Goal: Task Accomplishment & Management: Check status

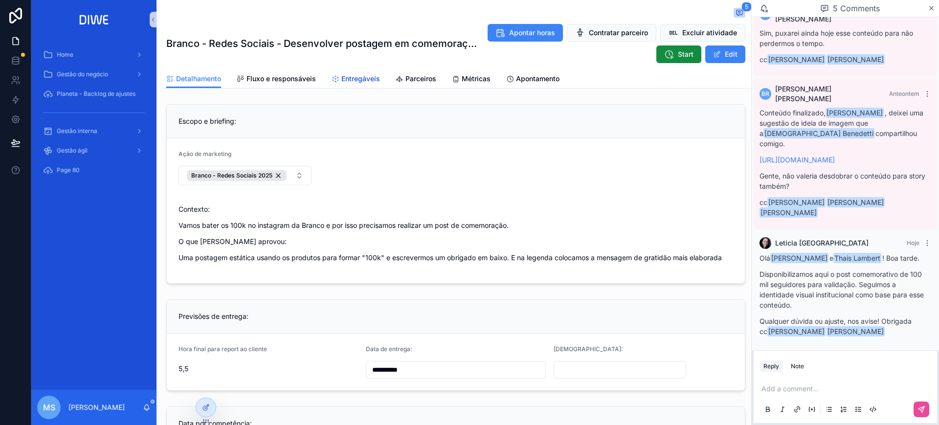
click at [365, 75] on span "Entregáveis" at bounding box center [360, 79] width 39 height 10
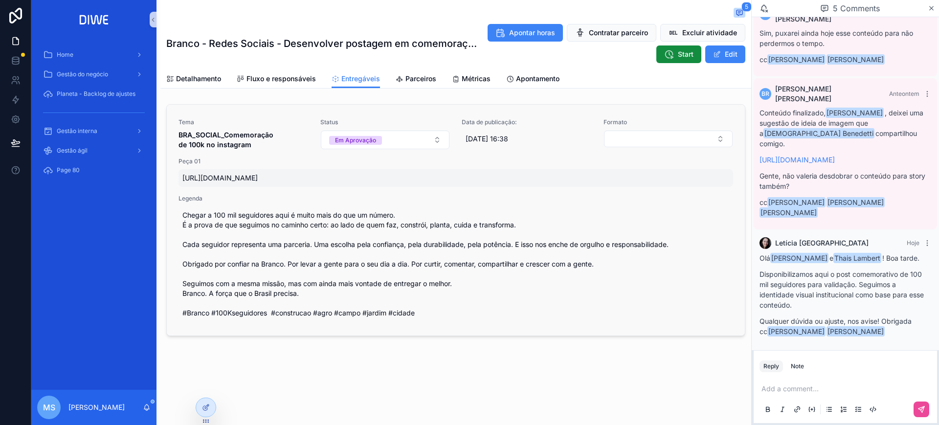
click at [341, 179] on span "[URL][DOMAIN_NAME]" at bounding box center [455, 178] width 547 height 10
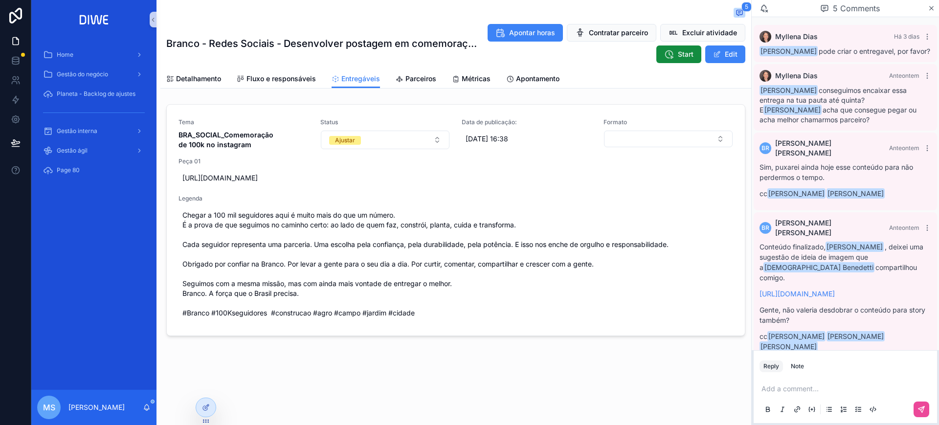
scroll to position [134, 0]
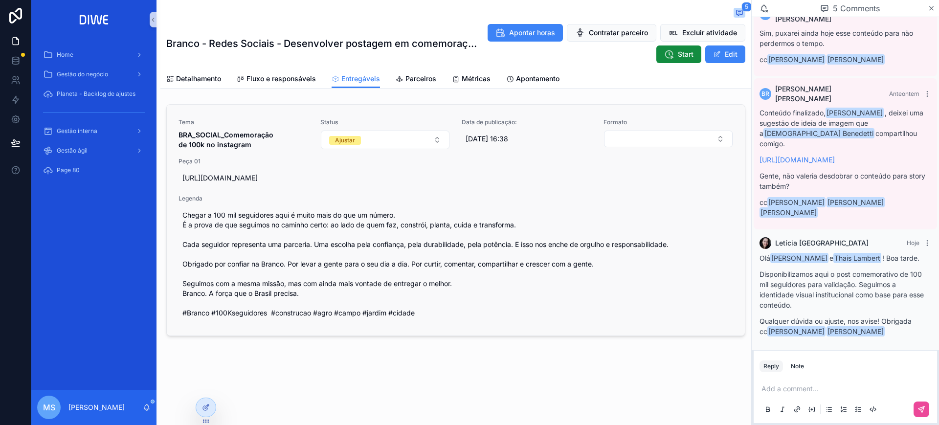
click at [550, 114] on link "Tema BRA_SOCIAL_Comemoração de 100k no instagram Status Ajustar Data de publica…" at bounding box center [456, 220] width 578 height 231
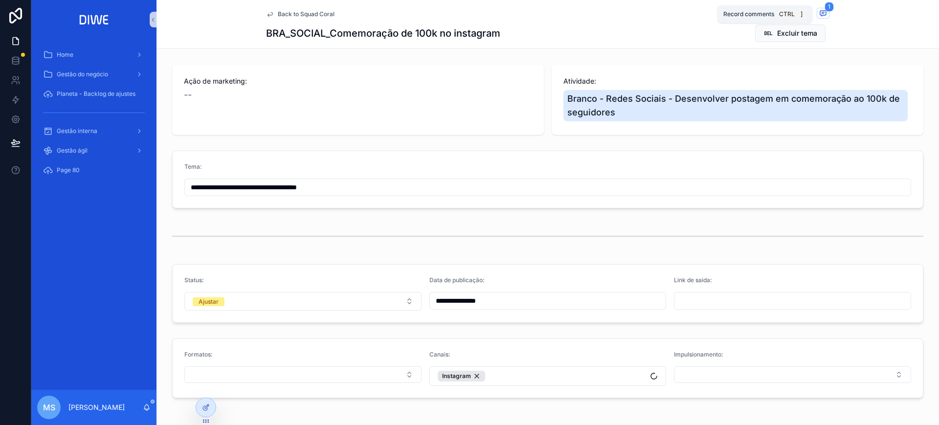
click at [825, 9] on span "1" at bounding box center [829, 7] width 9 height 10
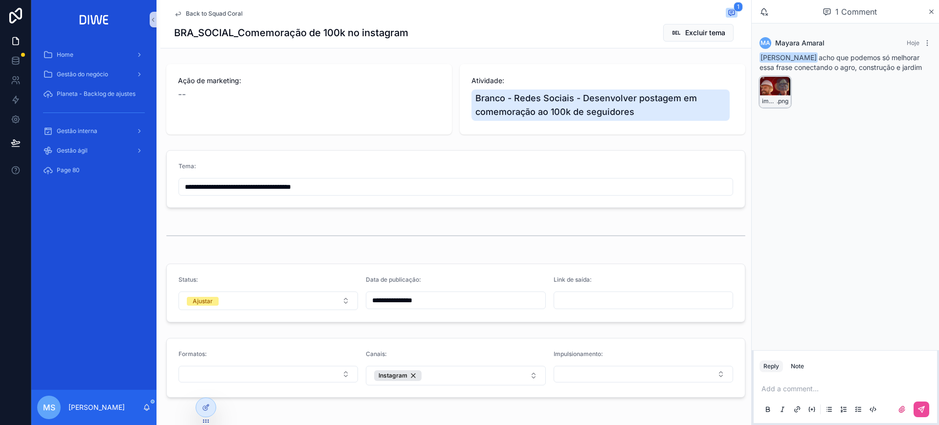
click at [769, 88] on div "image .png" at bounding box center [775, 91] width 31 height 31
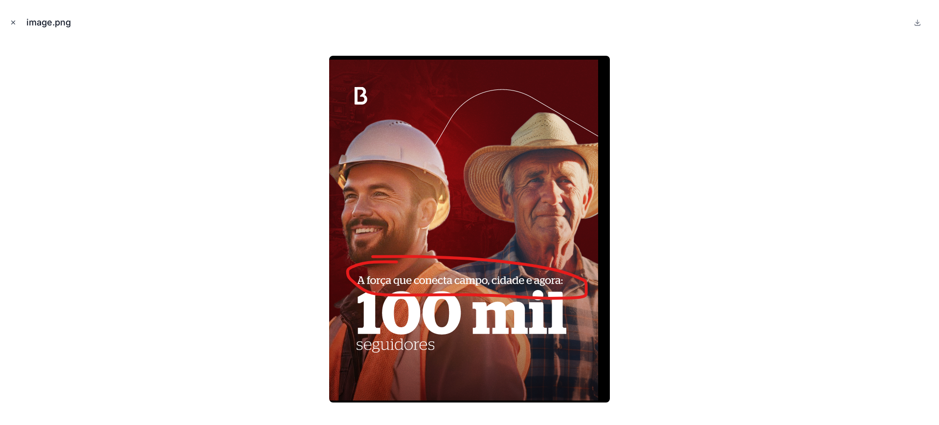
click at [18, 17] on button "Close modal" at bounding box center [13, 22] width 11 height 11
